Goal: Navigation & Orientation: Find specific page/section

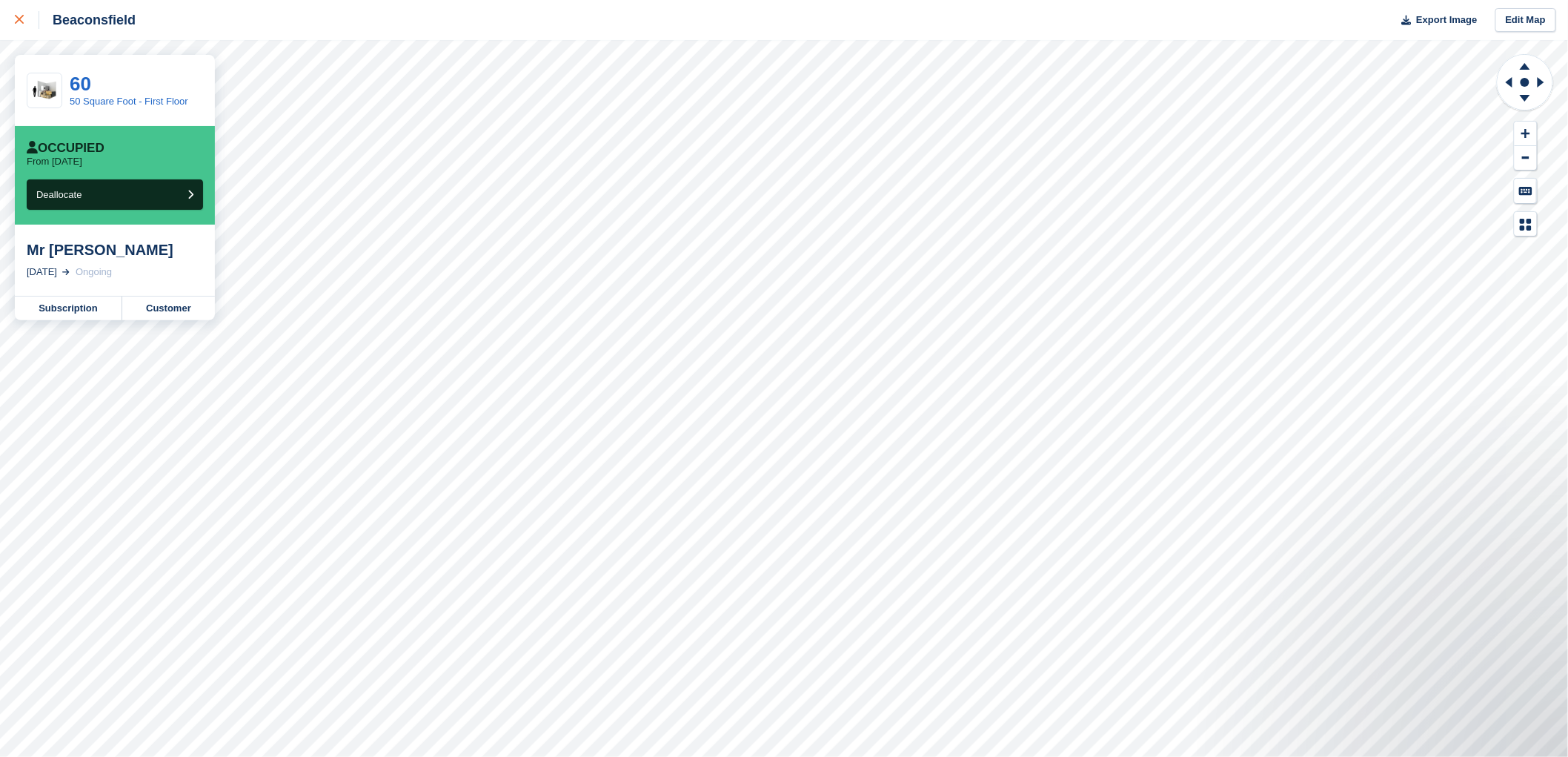
click at [27, 32] on link at bounding box center [20, 20] width 39 height 40
